Goal: Navigation & Orientation: Understand site structure

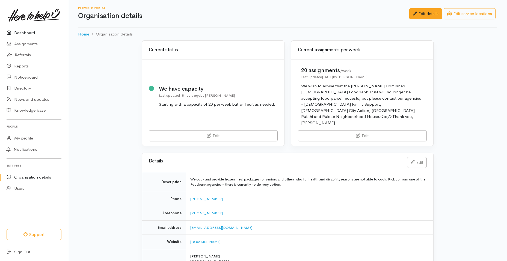
click at [29, 34] on link "Dashboard" at bounding box center [34, 32] width 68 height 11
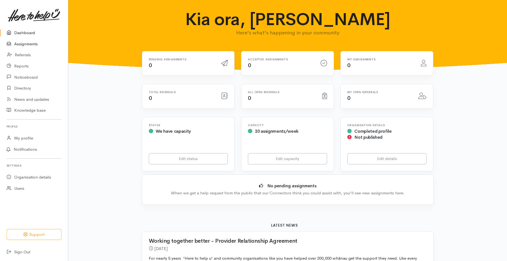
click at [30, 44] on link "Assignments" at bounding box center [34, 43] width 68 height 11
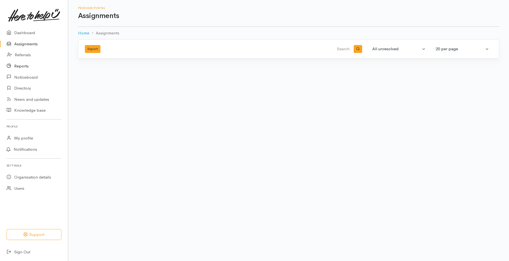
click at [15, 64] on link "Reports" at bounding box center [34, 66] width 68 height 11
